Goal: Transaction & Acquisition: Purchase product/service

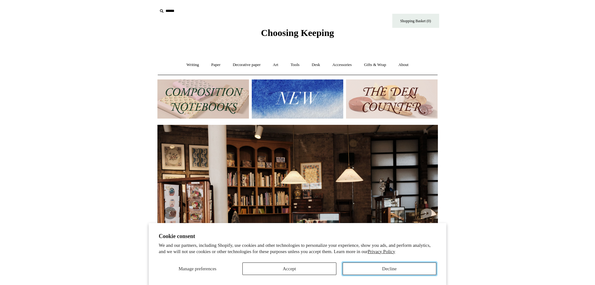
click at [380, 270] on button "Decline" at bounding box center [390, 268] width 94 height 13
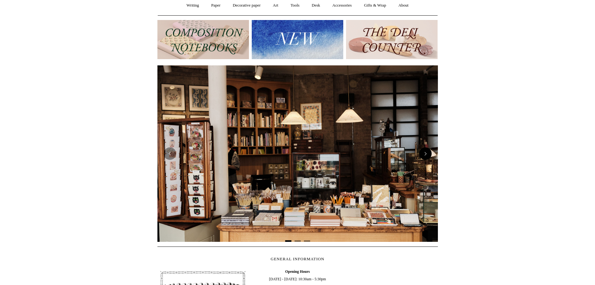
scroll to position [94, 0]
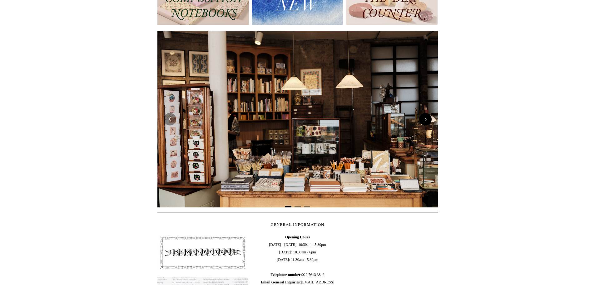
click at [432, 118] on button "Next" at bounding box center [425, 119] width 13 height 13
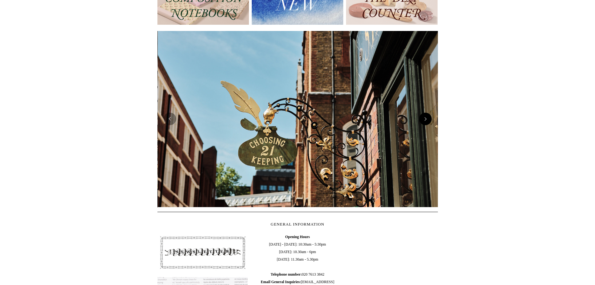
scroll to position [0, 281]
click at [429, 119] on button "Next" at bounding box center [425, 119] width 13 height 13
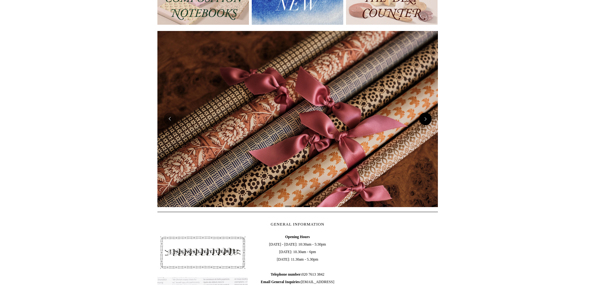
click at [427, 118] on button "Next" at bounding box center [425, 119] width 13 height 13
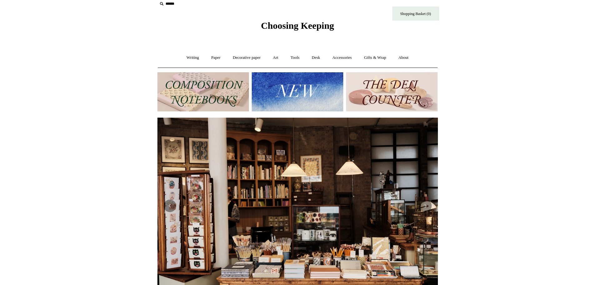
scroll to position [0, 0]
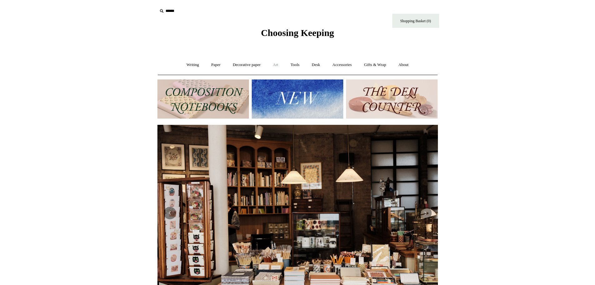
click at [270, 64] on link "Art +" at bounding box center [276, 65] width 17 height 17
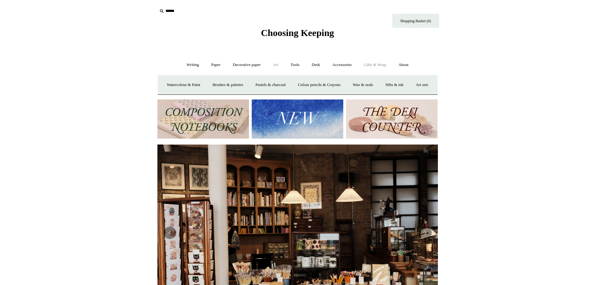
click at [374, 63] on link "Gifts & Wrap +" at bounding box center [374, 65] width 33 height 17
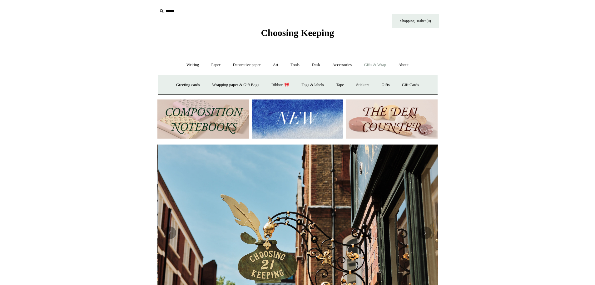
scroll to position [0, 281]
click at [286, 84] on link "Ribbon 🎀" at bounding box center [280, 85] width 29 height 17
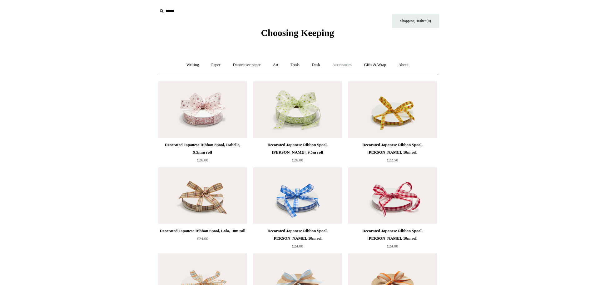
click at [347, 67] on link "Accessories +" at bounding box center [342, 65] width 31 height 17
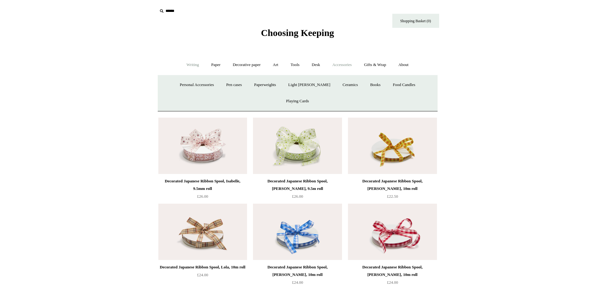
click at [191, 64] on link "Writing +" at bounding box center [193, 65] width 24 height 17
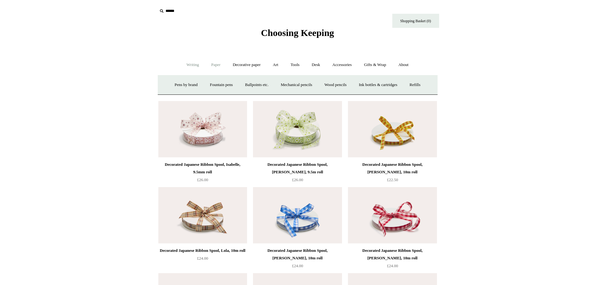
click at [211, 66] on link "Paper +" at bounding box center [216, 65] width 21 height 17
click at [242, 66] on link "Decorative paper +" at bounding box center [246, 65] width 39 height 17
click at [195, 83] on link "All" at bounding box center [202, 85] width 17 height 17
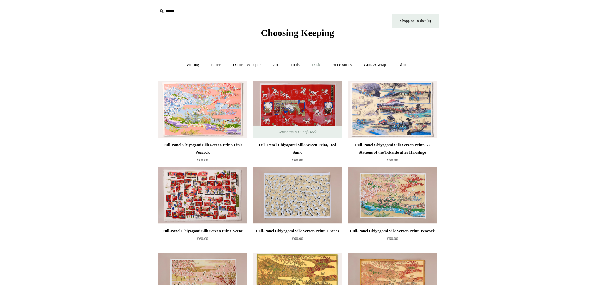
click at [319, 66] on link "Desk +" at bounding box center [316, 65] width 20 height 17
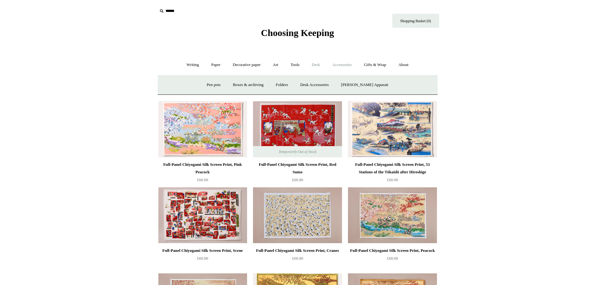
click at [354, 66] on link "Accessories +" at bounding box center [342, 65] width 31 height 17
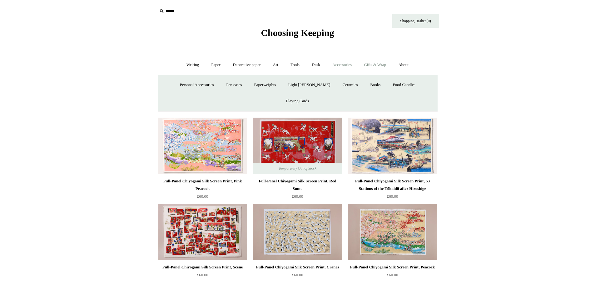
click at [392, 68] on link "Gifts & Wrap +" at bounding box center [374, 65] width 33 height 17
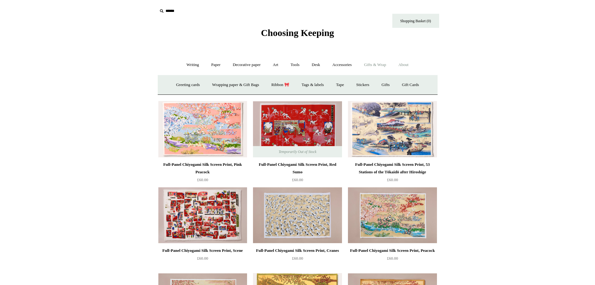
click at [408, 66] on link "About +" at bounding box center [404, 65] width 22 height 17
click at [217, 68] on link "Paper +" at bounding box center [216, 65] width 21 height 17
click at [192, 66] on link "Writing +" at bounding box center [193, 65] width 24 height 17
click at [206, 66] on link "Paper +" at bounding box center [216, 65] width 21 height 17
click at [253, 86] on link "📆 Dated Diaries 📆" at bounding box center [249, 85] width 46 height 17
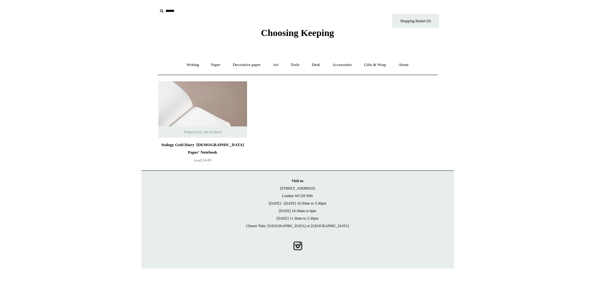
click at [225, 114] on img at bounding box center [202, 109] width 89 height 56
